Goal: Information Seeking & Learning: Learn about a topic

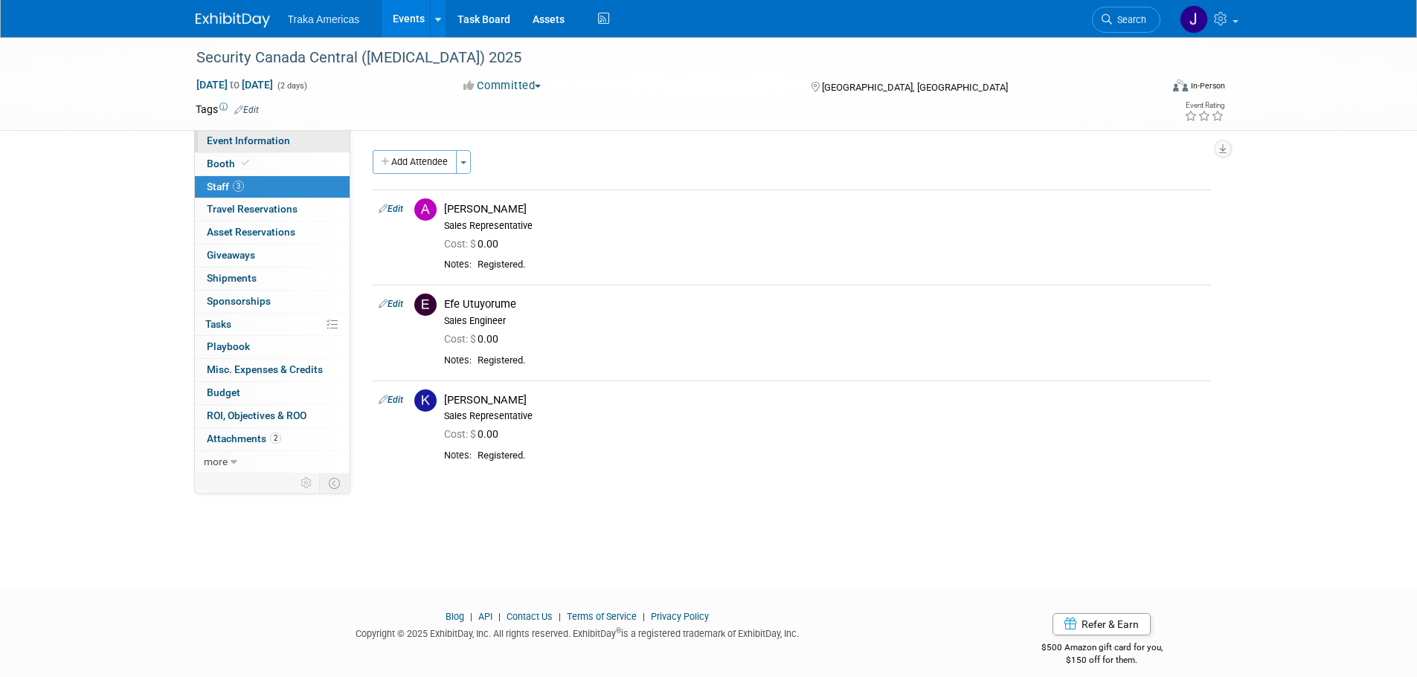
click at [276, 132] on link "Event Information" at bounding box center [272, 141] width 155 height 22
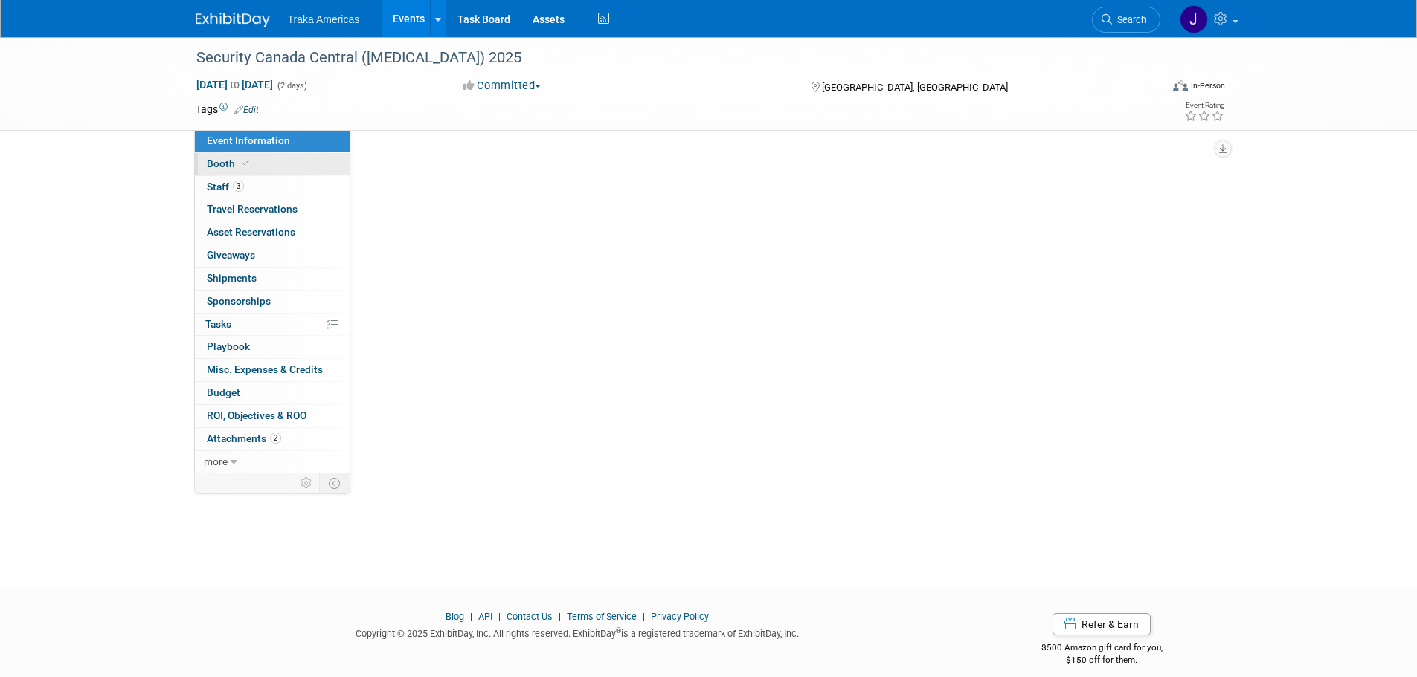
select select "National"
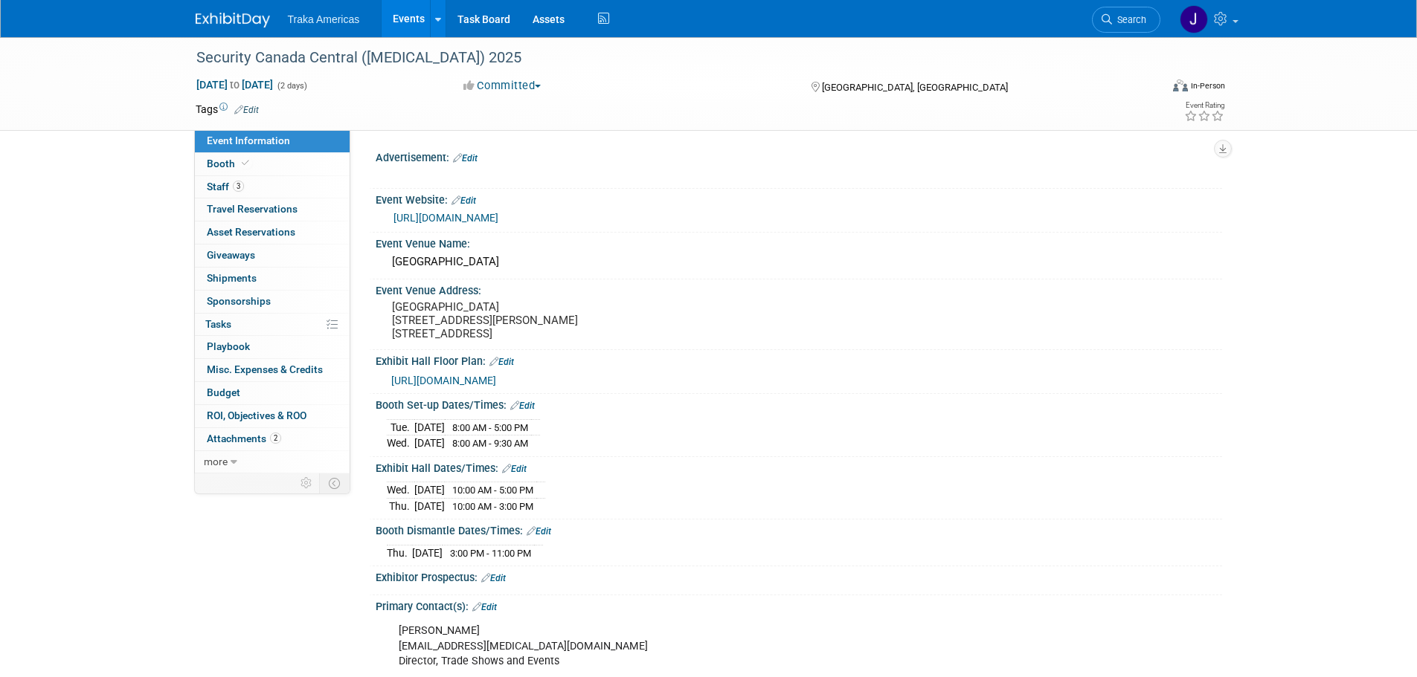
scroll to position [355, 0]
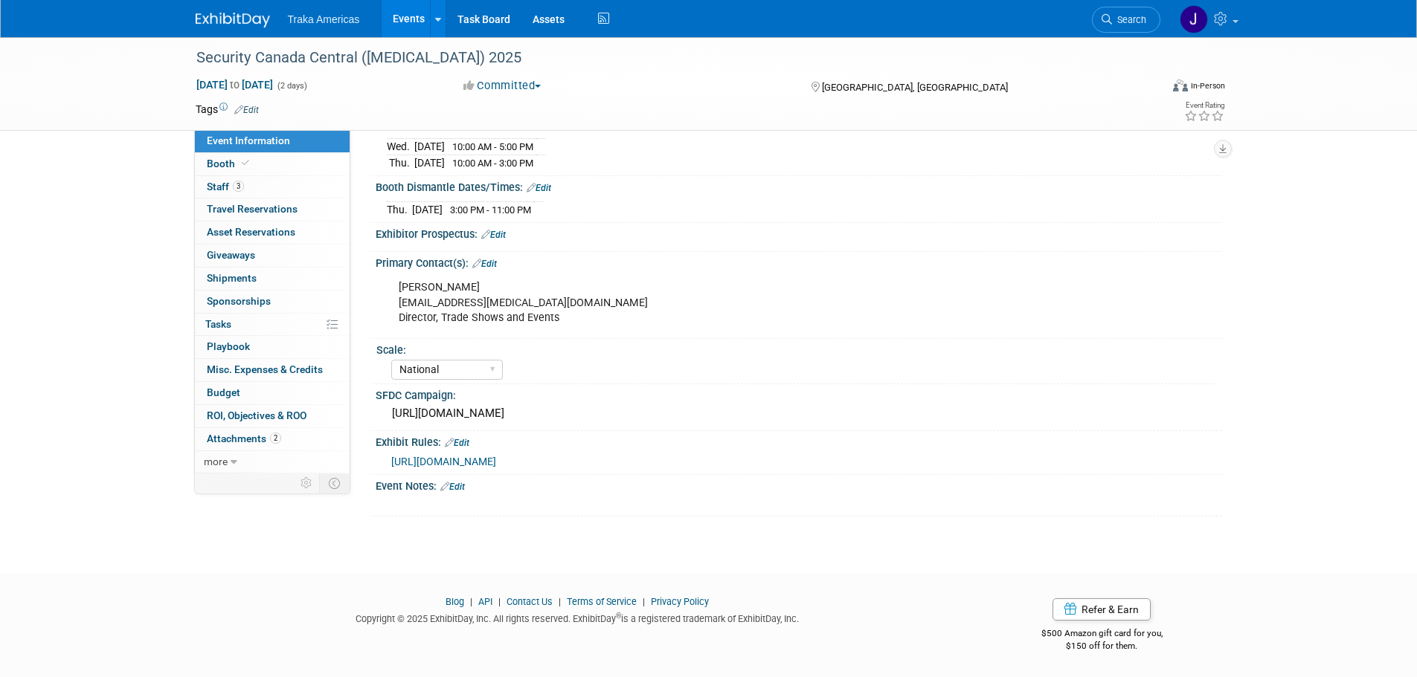
click at [249, 21] on img at bounding box center [233, 20] width 74 height 15
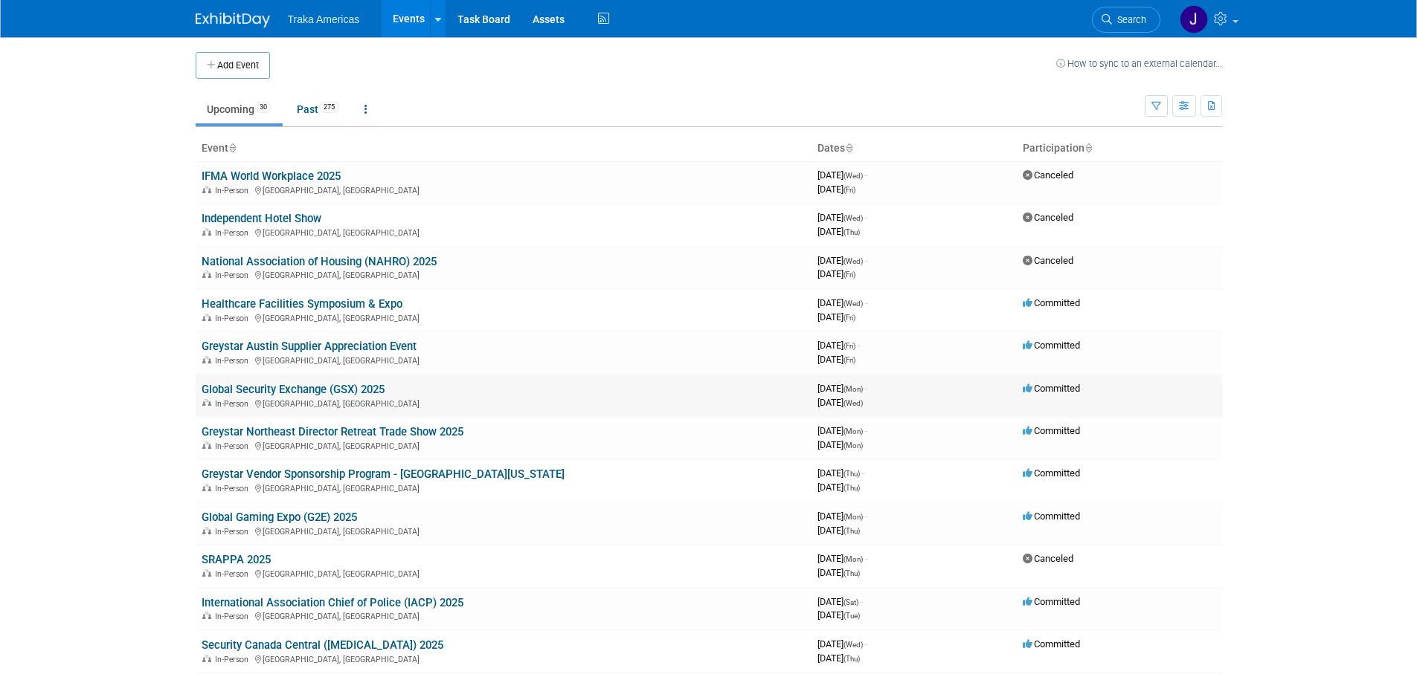
click at [274, 391] on link "Global Security Exchange (GSX) 2025" at bounding box center [293, 389] width 183 height 13
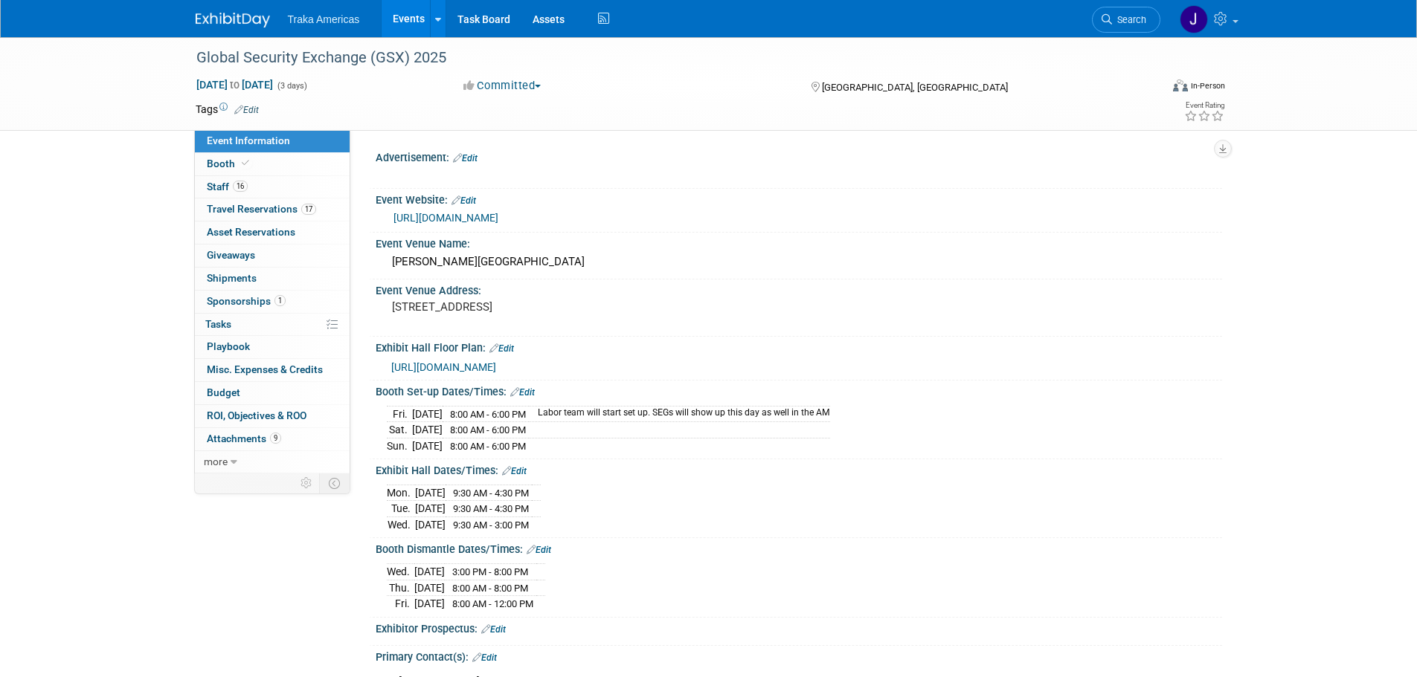
select select "National"
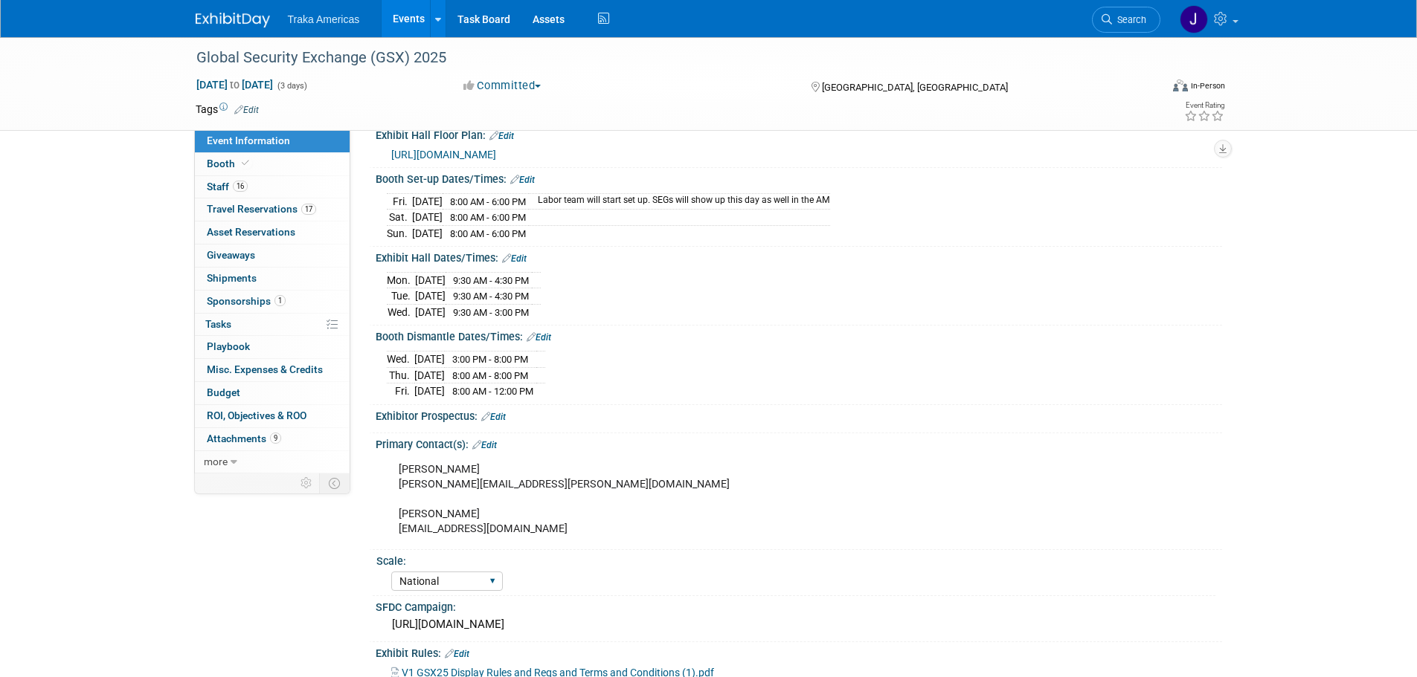
scroll to position [480, 0]
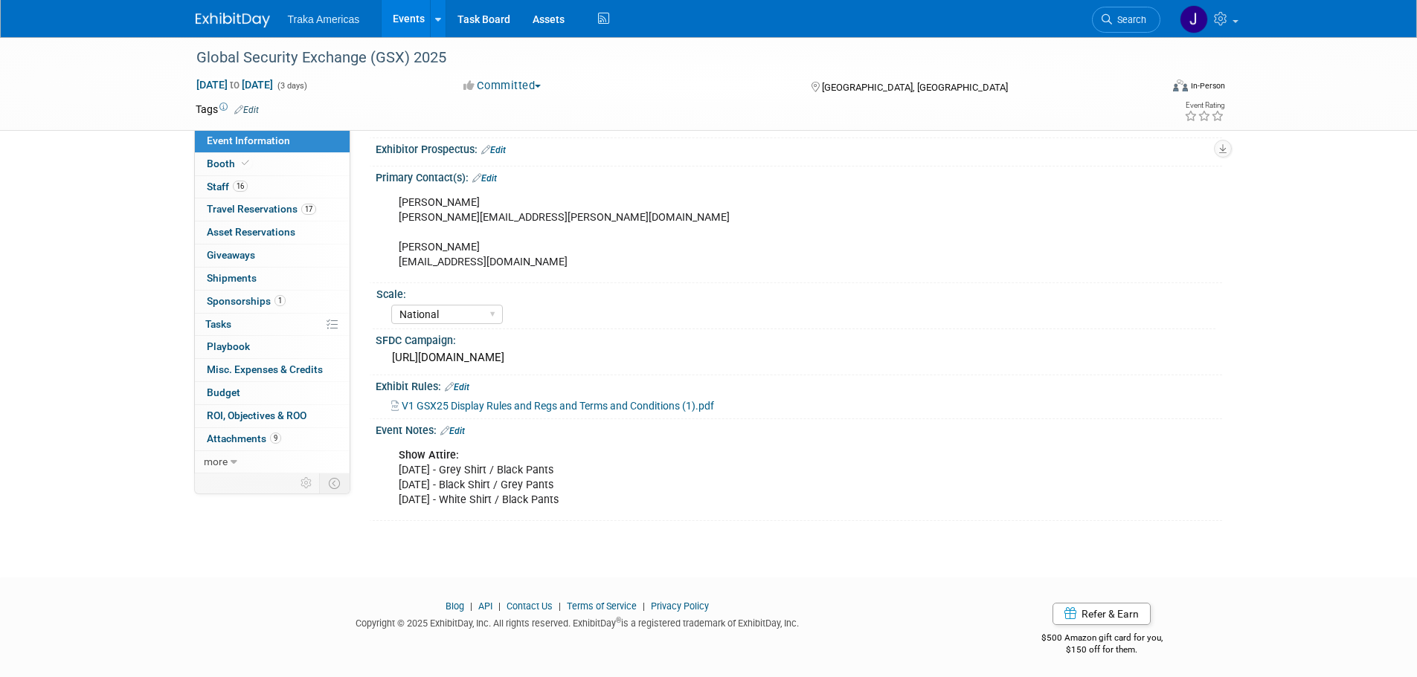
drag, startPoint x: 587, startPoint y: 496, endPoint x: 390, endPoint y: 453, distance: 201.0
click at [390, 453] on div "Show Attire: [DATE] - Grey Shirt / Black Pants [DATE] - Black Shirt / Grey Pant…" at bounding box center [723, 478] width 670 height 74
copy div "Show Attire: [DATE] - Grey Shirt / Black Pants [DATE] - Black Shirt / Grey Pant…"
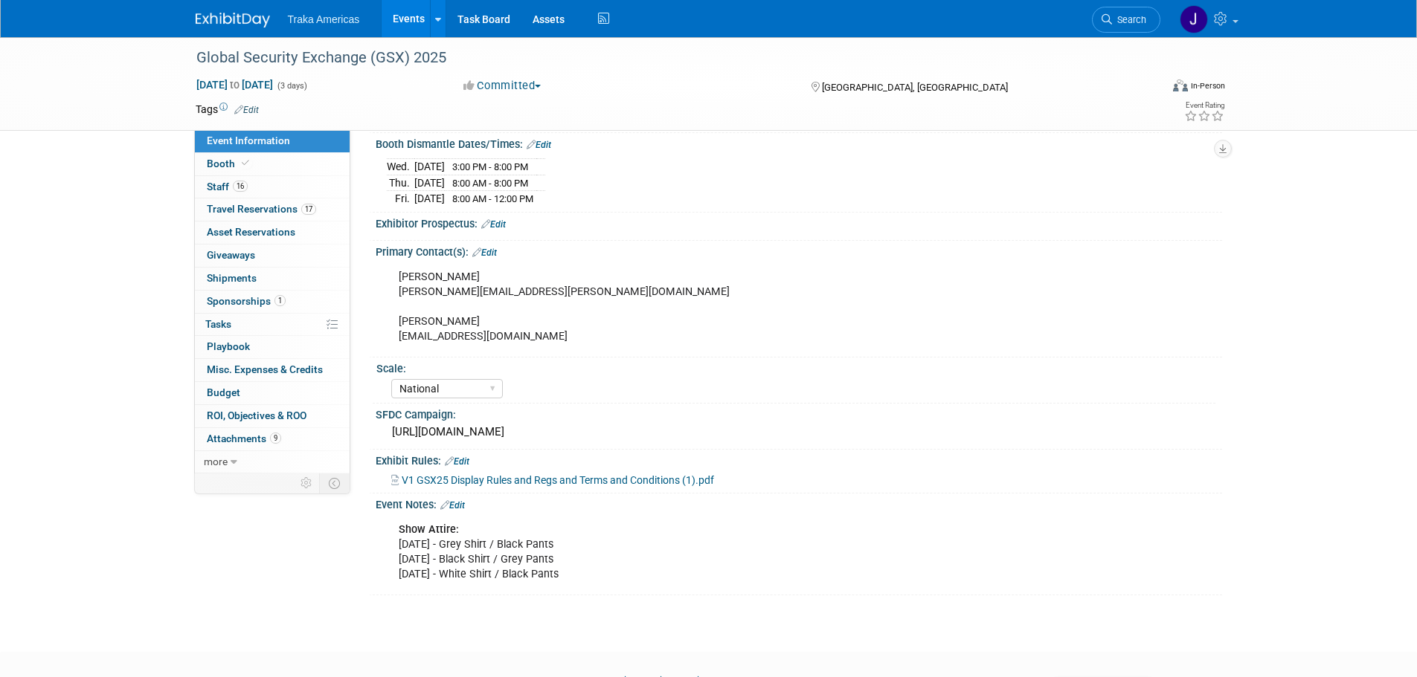
click at [834, 590] on div "Event Notes: Edit Show Attire: [DATE] - Grey Shirt / Black Pants [DATE] - Black…" at bounding box center [795, 545] width 853 height 102
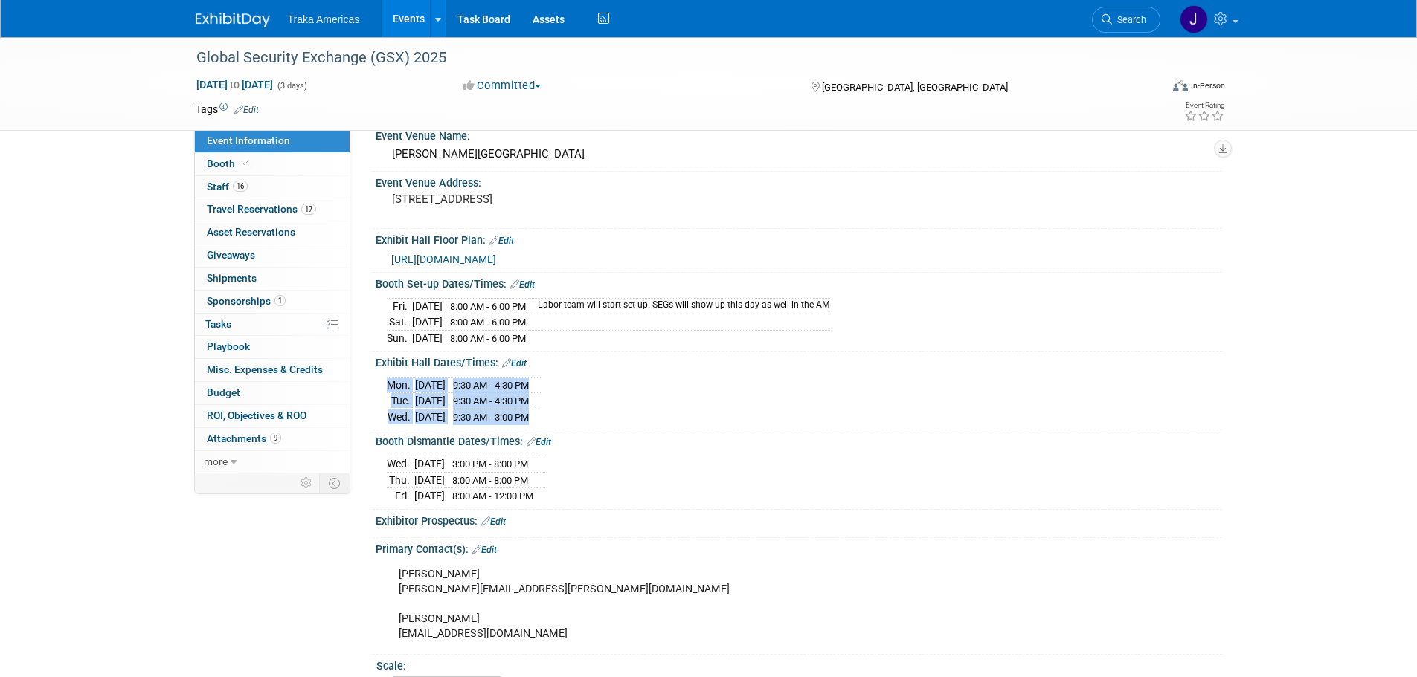
drag, startPoint x: 567, startPoint y: 415, endPoint x: 384, endPoint y: 393, distance: 184.3
click at [384, 393] on div "[DATE] 9:30 AM - 4:30 PM [DATE] 9:30 AM - 4:30 PM [DATE] 9:30 AM - 3:00 PM Save…" at bounding box center [799, 398] width 846 height 57
copy div "[DATE] 9:30 AM - 4:30 PM [DATE] 9:30 AM - 4:30 PM [DATE] 9:30 AM - 3:00 PM"
click at [253, 584] on div "Event Information Event Info Booth Booth 16 Staff 16 Staff 17 Travel Reservatio…" at bounding box center [708, 411] width 1049 height 964
drag, startPoint x: 478, startPoint y: 553, endPoint x: 539, endPoint y: 574, distance: 64.4
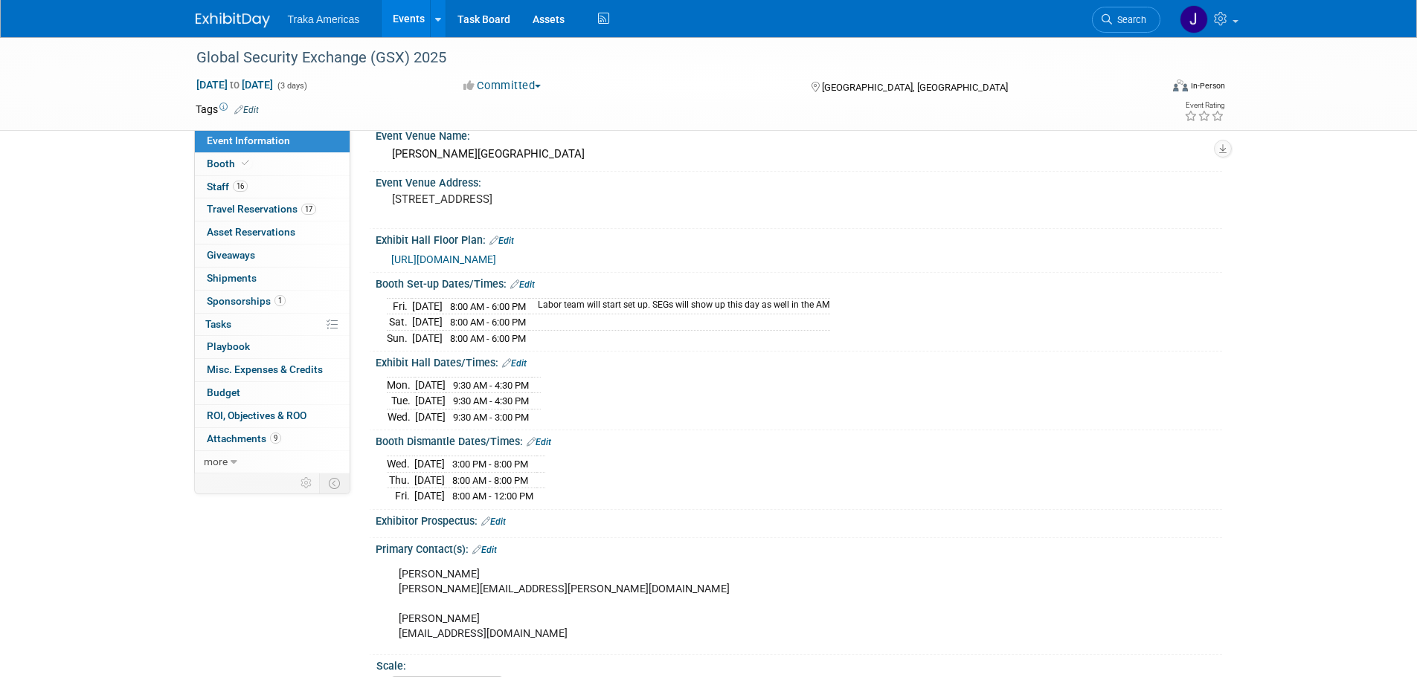
click at [483, 556] on div "[PERSON_NAME] [PERSON_NAME][EMAIL_ADDRESS][PERSON_NAME][DOMAIN_NAME] [PERSON_NA…" at bounding box center [797, 559] width 828 height 7
click at [271, 169] on link "Booth" at bounding box center [272, 164] width 155 height 22
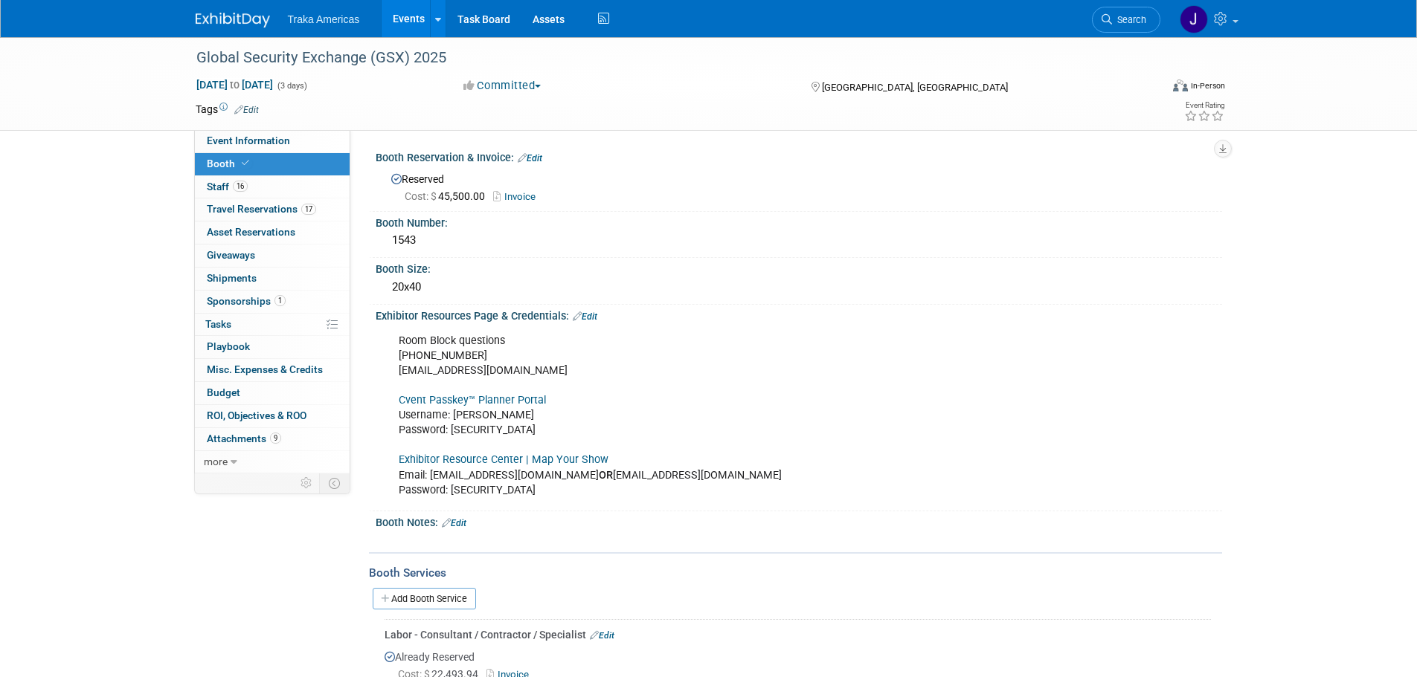
click at [483, 460] on link "Exhibitor Resource Center | Map Your Show" at bounding box center [504, 460] width 210 height 13
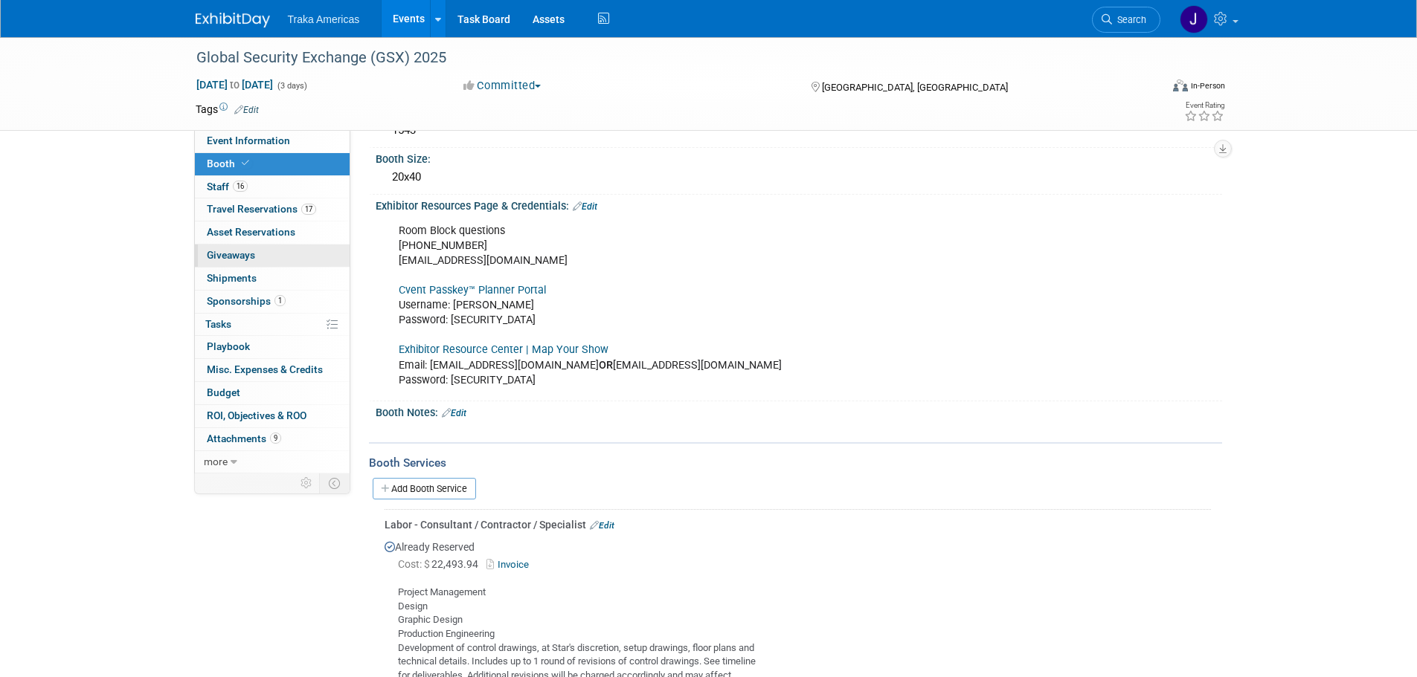
scroll to position [149, 0]
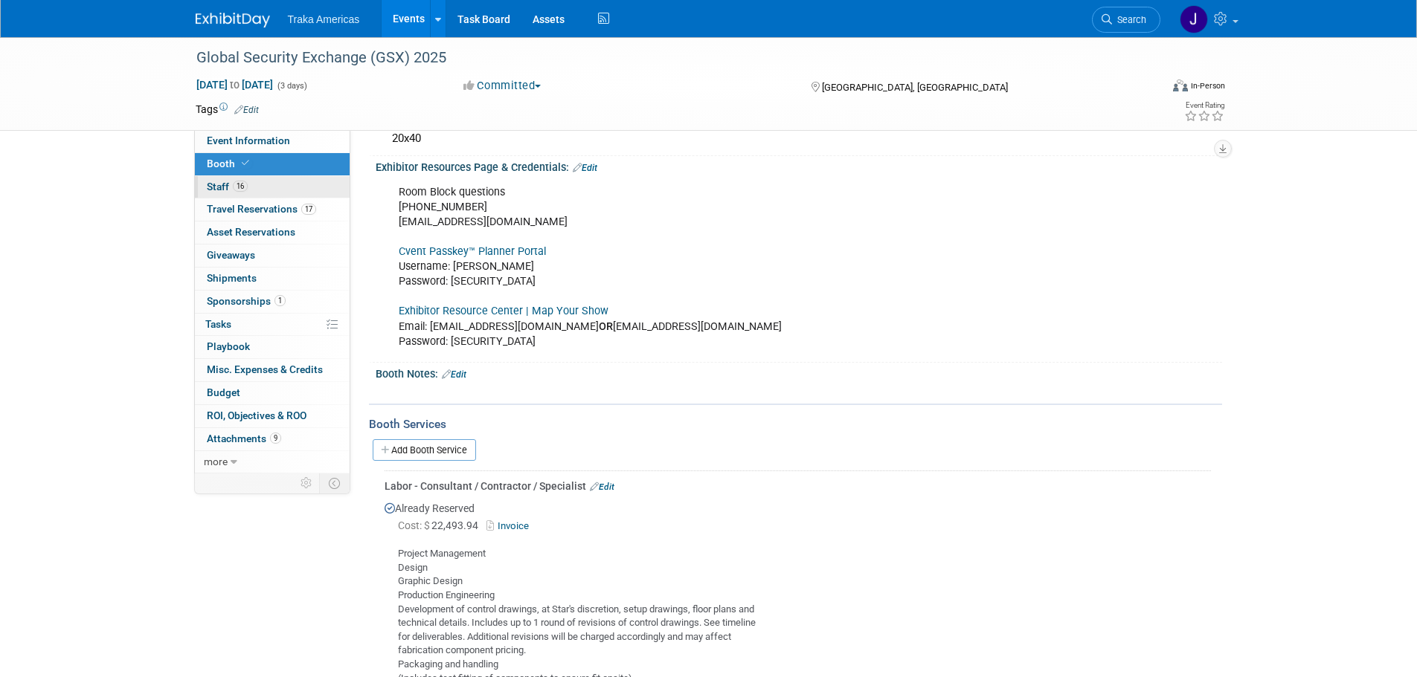
click at [285, 187] on link "16 Staff 16" at bounding box center [272, 187] width 155 height 22
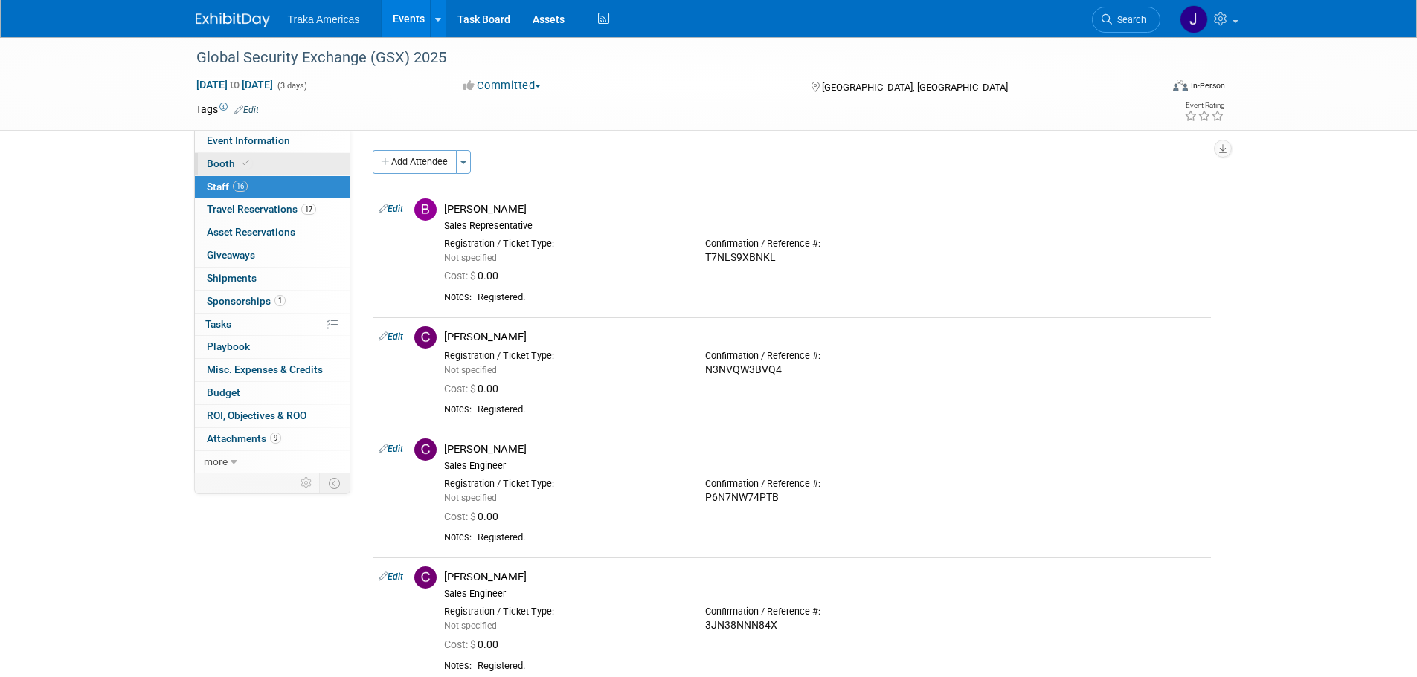
click at [298, 157] on link "Booth" at bounding box center [272, 164] width 155 height 22
